Goal: Transaction & Acquisition: Subscribe to service/newsletter

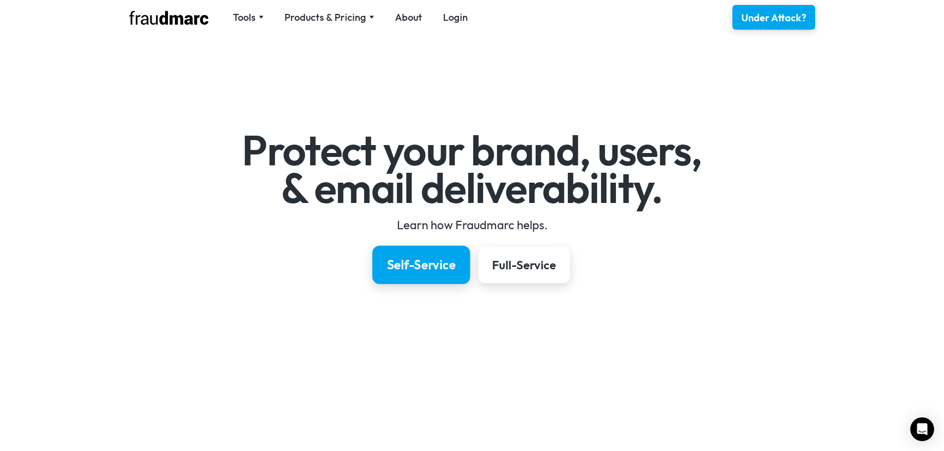
click at [431, 262] on div "Self-Service" at bounding box center [421, 265] width 69 height 17
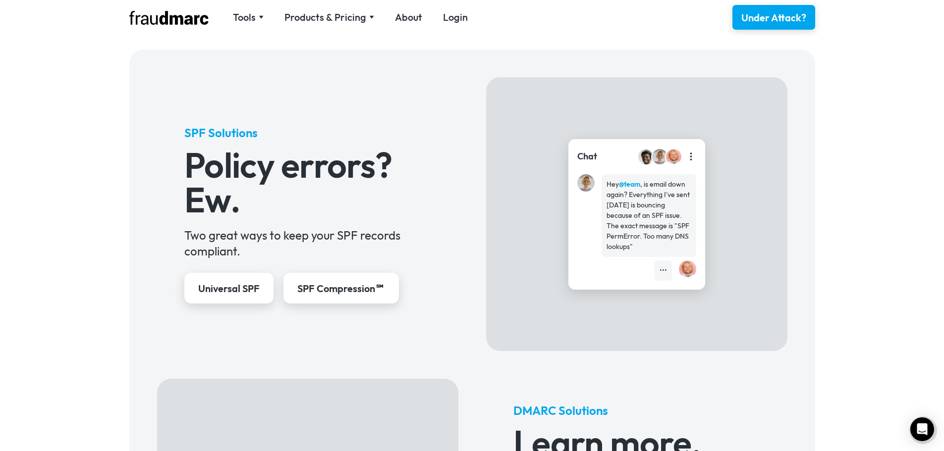
scroll to position [363, 0]
click at [244, 290] on div "Universal SPF" at bounding box center [229, 288] width 64 height 14
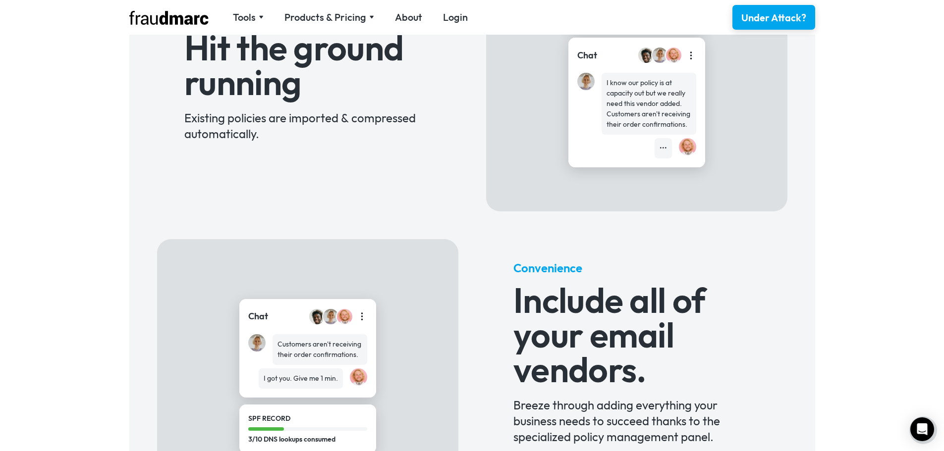
scroll to position [496, 0]
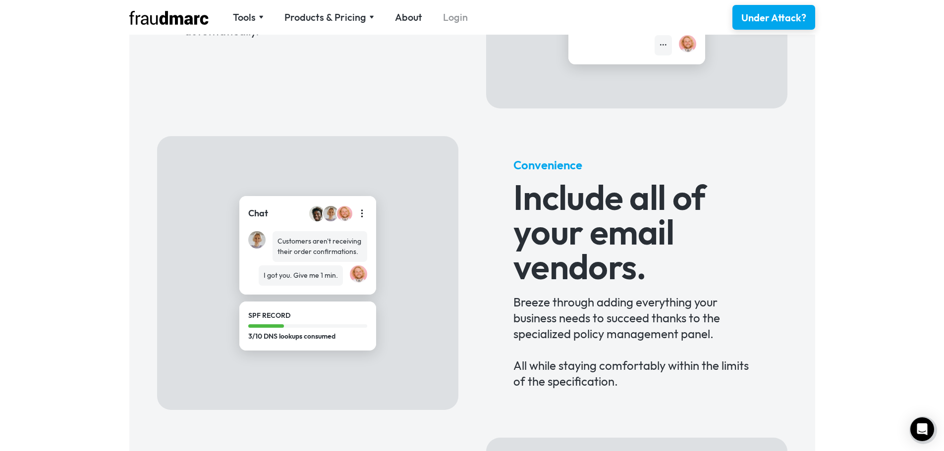
click at [455, 18] on link "Login" at bounding box center [455, 17] width 25 height 14
click at [340, 20] on div "Products & Pricing" at bounding box center [325, 17] width 82 height 14
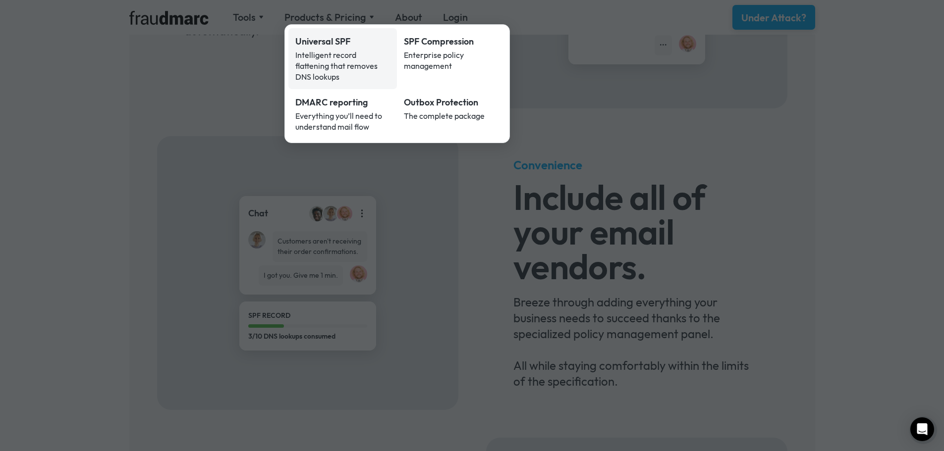
click at [333, 59] on div "Intelligent record flattening that removes DNS lookups" at bounding box center [342, 66] width 95 height 33
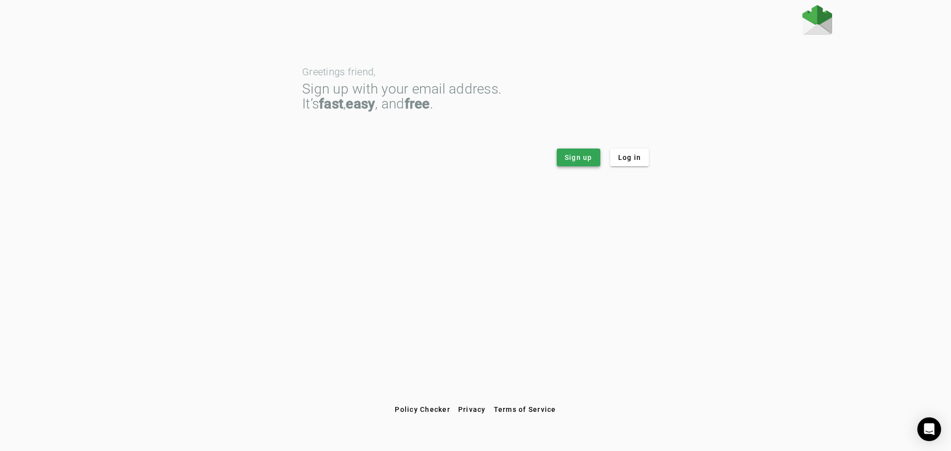
click at [590, 157] on span "Sign up" at bounding box center [579, 158] width 28 height 10
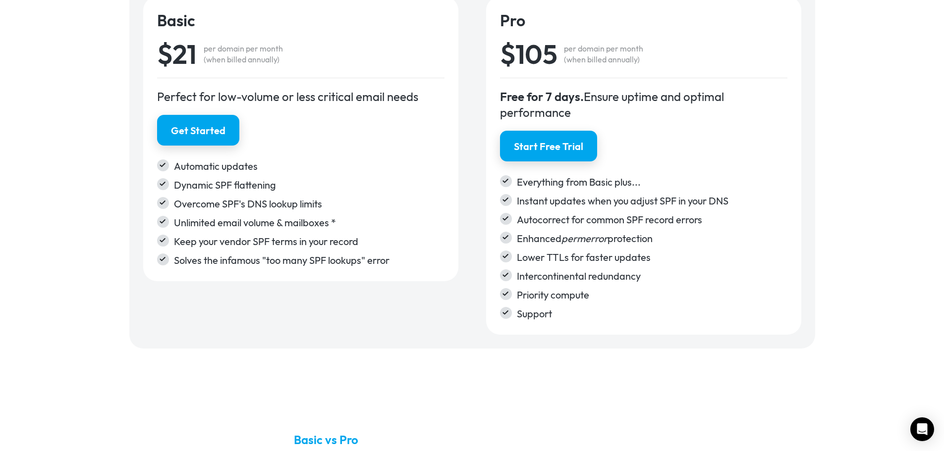
scroll to position [1635, 0]
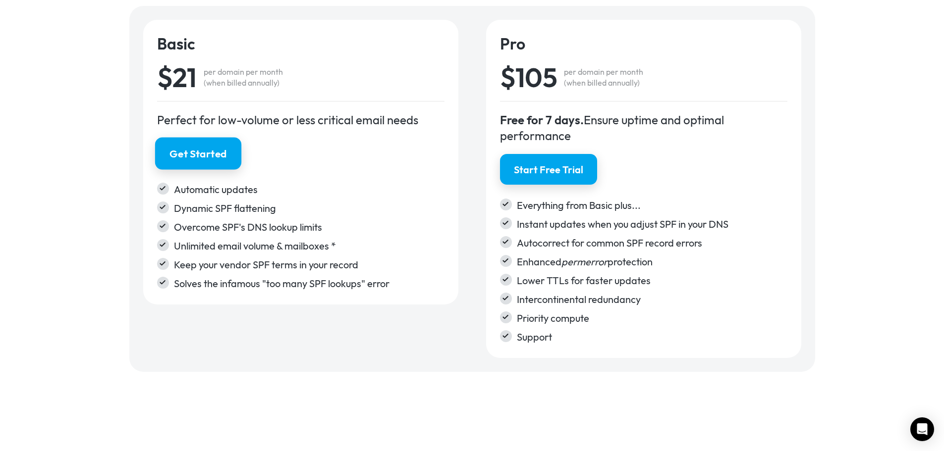
click at [206, 152] on div "Get Started" at bounding box center [197, 154] width 57 height 14
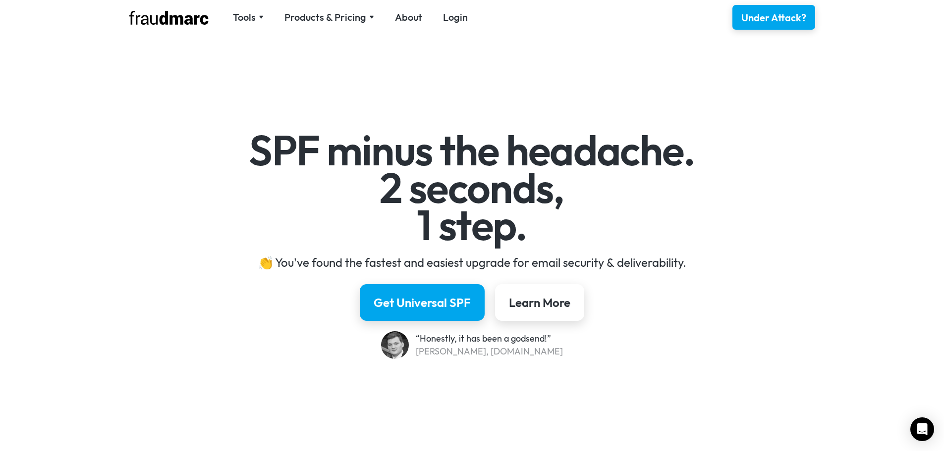
scroll to position [1635, 0]
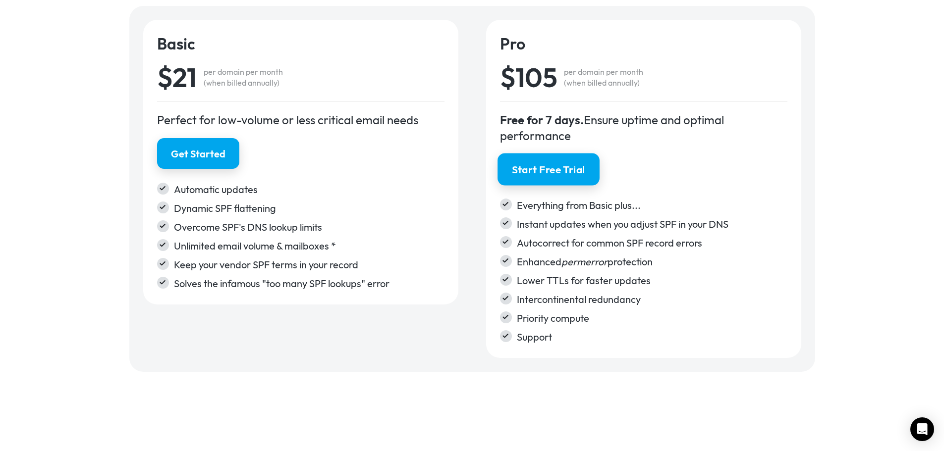
click at [543, 164] on div "Start Free Trial" at bounding box center [548, 170] width 73 height 14
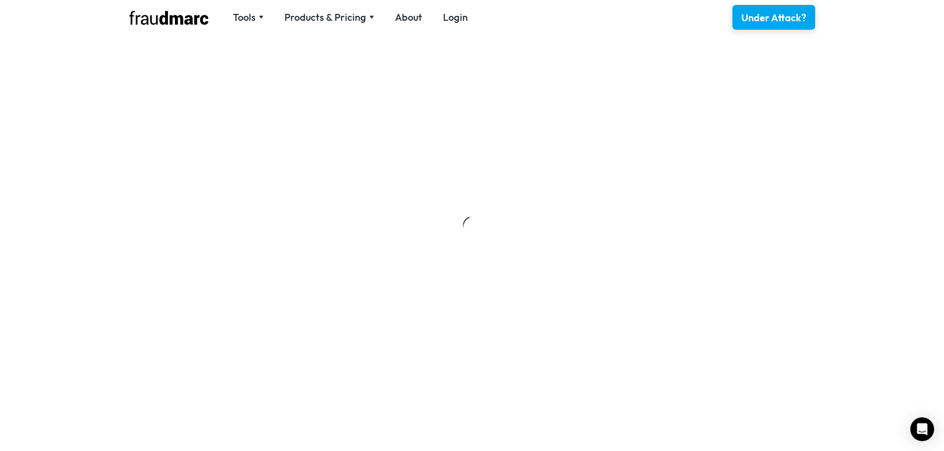
click at [174, 18] on div at bounding box center [472, 225] width 944 height 451
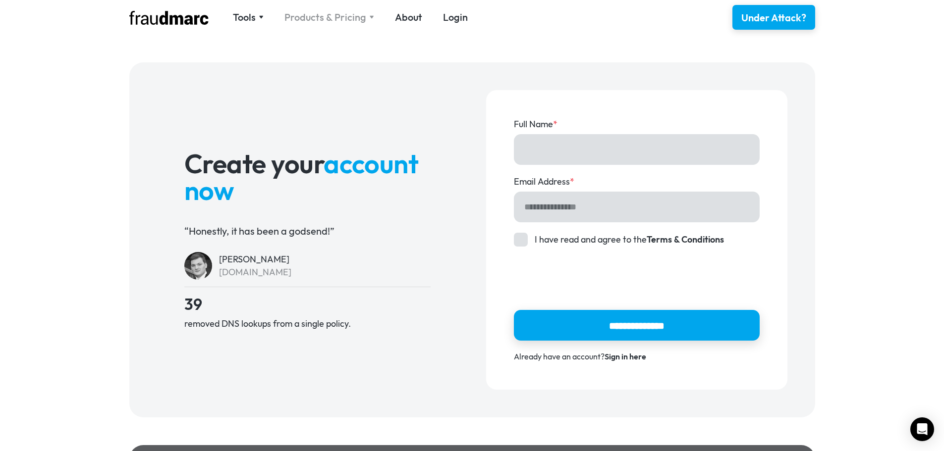
click at [341, 17] on div "Products & Pricing" at bounding box center [325, 17] width 82 height 14
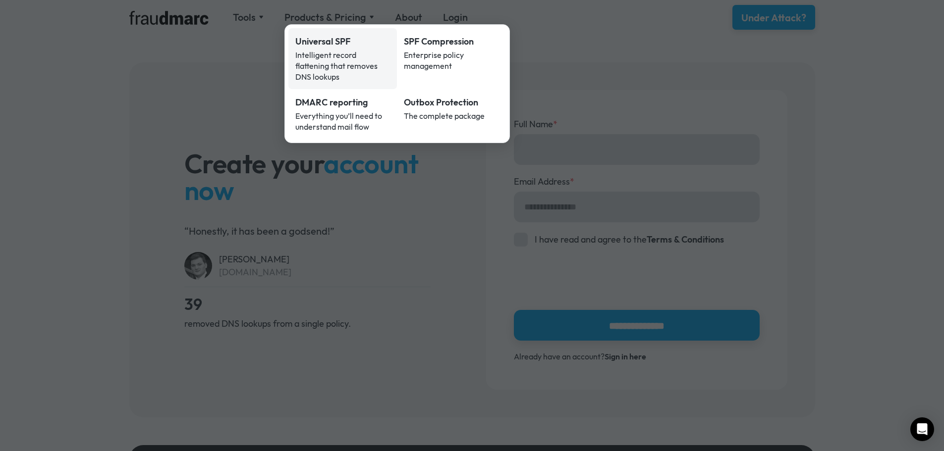
click at [339, 58] on div "Intelligent record flattening that removes DNS lookups" at bounding box center [342, 66] width 95 height 33
